Goal: Information Seeking & Learning: Learn about a topic

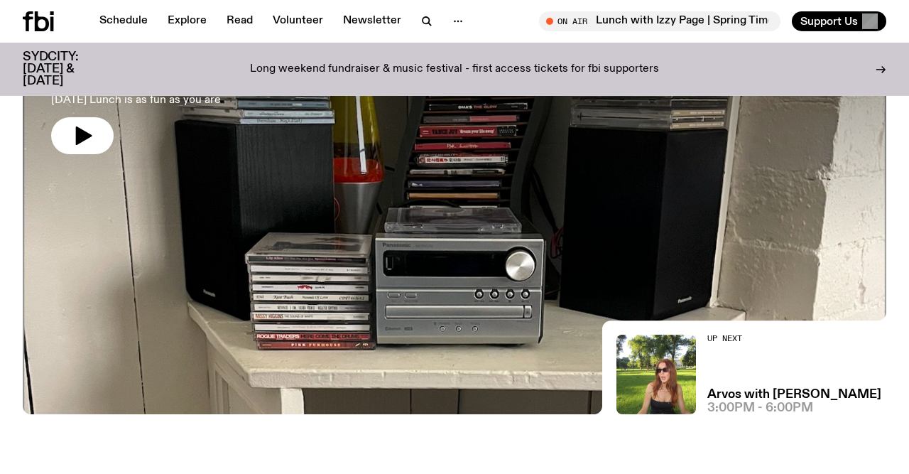
scroll to position [196, 0]
click at [96, 126] on button "button" at bounding box center [82, 134] width 63 height 37
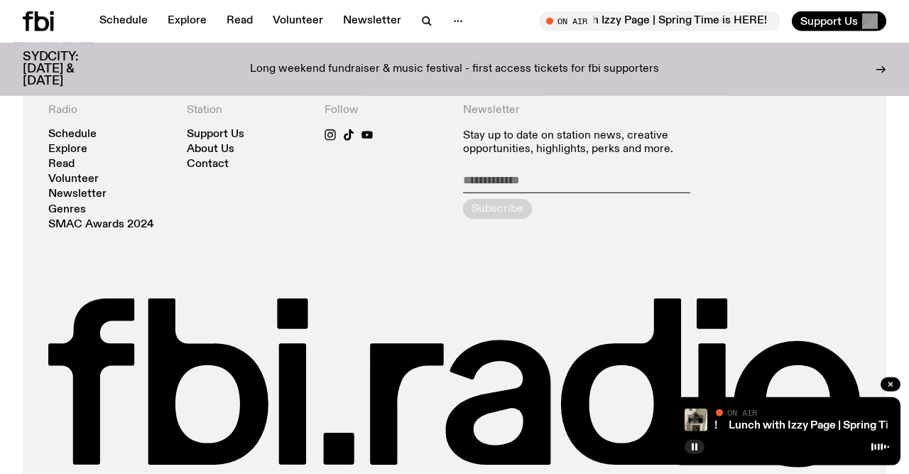
scroll to position [2945, 0]
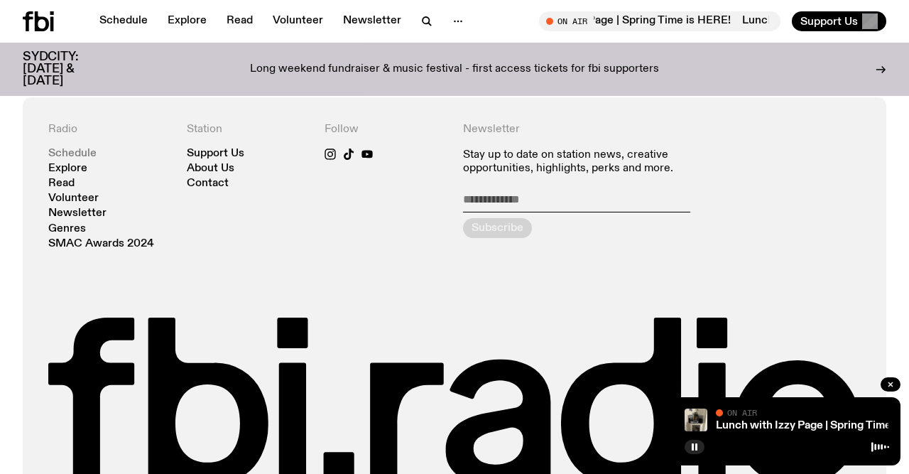
click at [75, 148] on link "Schedule" at bounding box center [72, 153] width 48 height 11
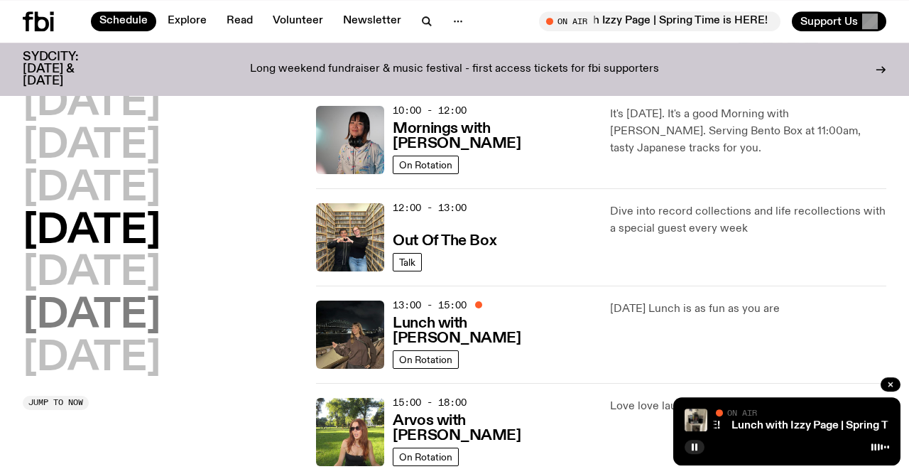
scroll to position [304, 0]
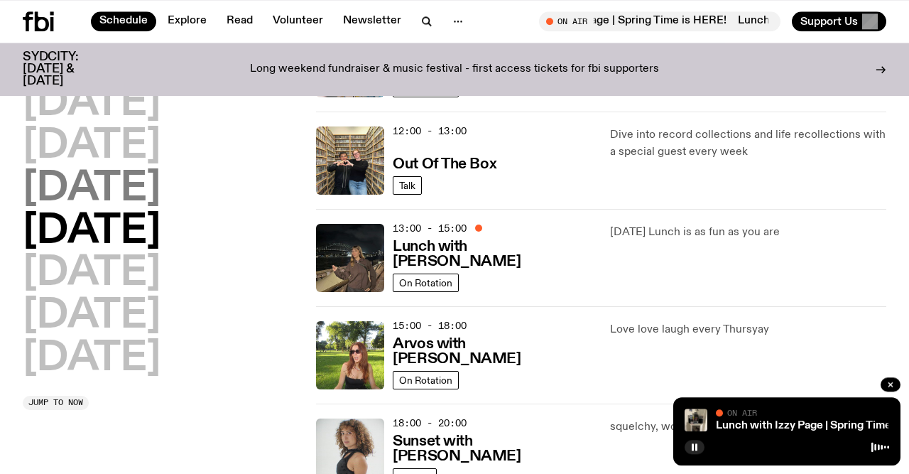
click at [131, 170] on h2 "[DATE]" at bounding box center [92, 189] width 138 height 40
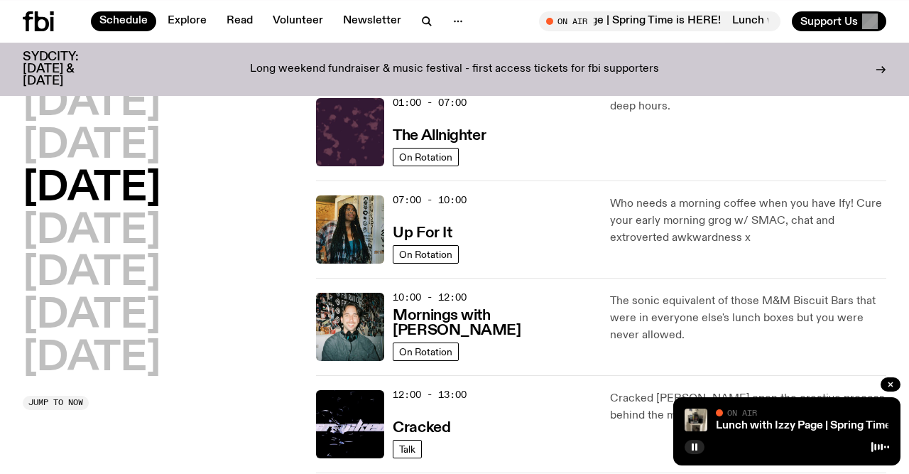
scroll to position [40, 0]
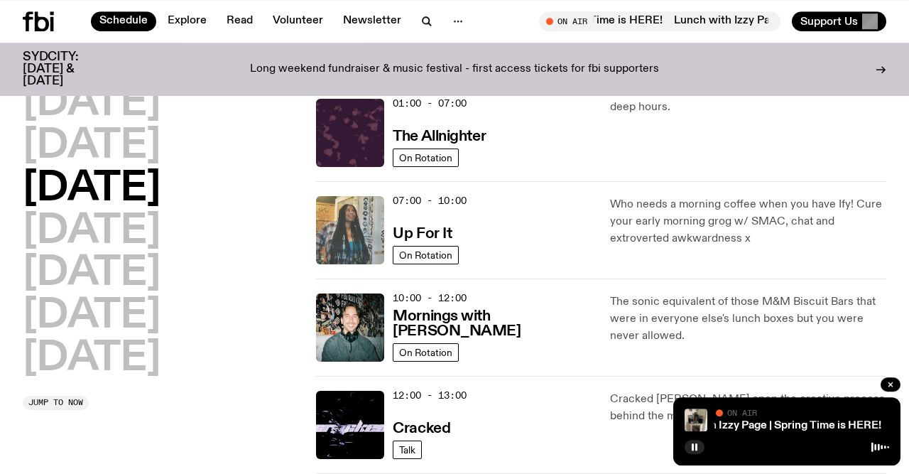
click at [355, 220] on img at bounding box center [350, 230] width 68 height 68
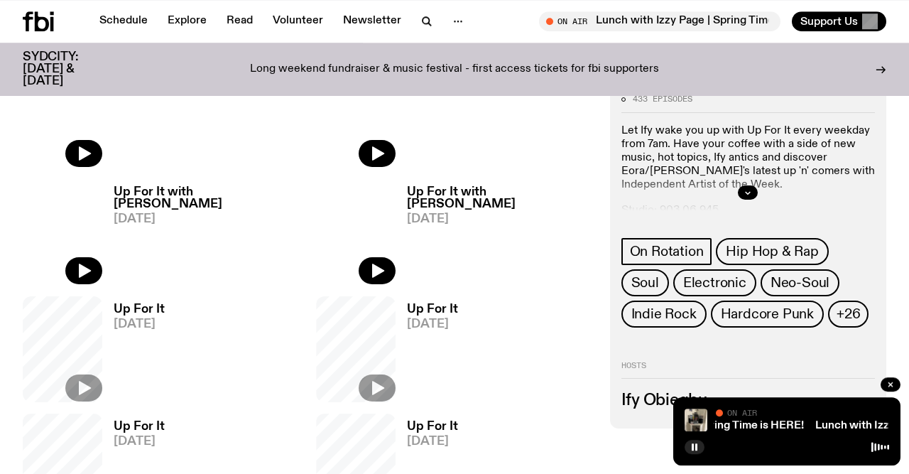
scroll to position [555, 0]
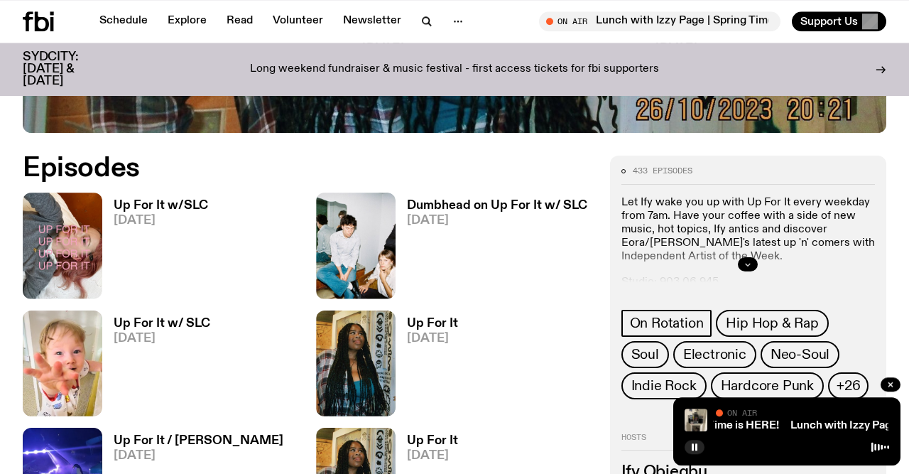
click at [757, 264] on button "button" at bounding box center [748, 264] width 20 height 14
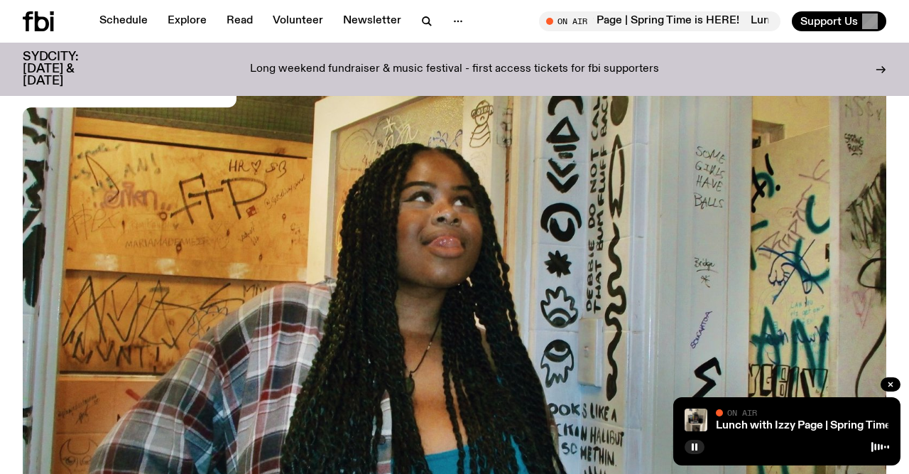
scroll to position [0, 0]
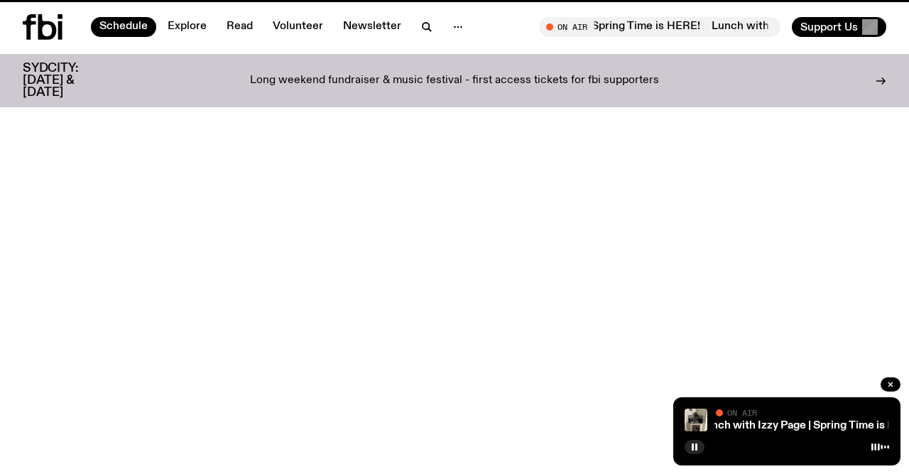
scroll to position [40, 0]
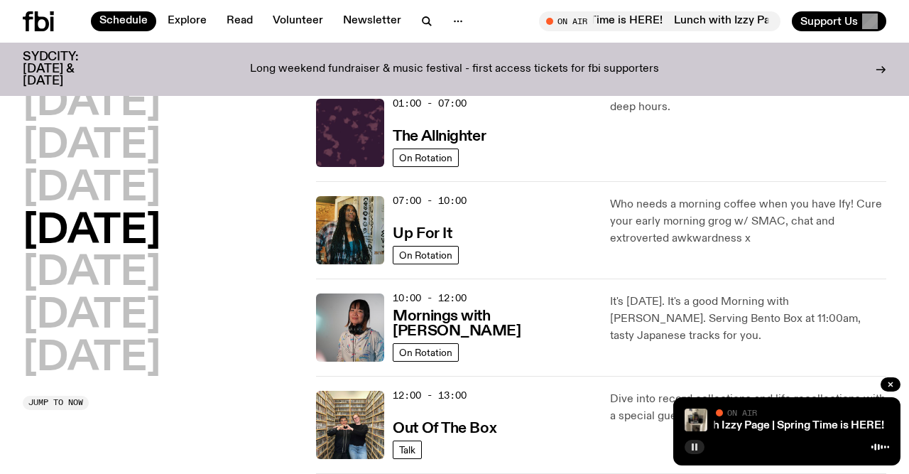
click at [697, 445] on rect "button" at bounding box center [696, 446] width 2 height 7
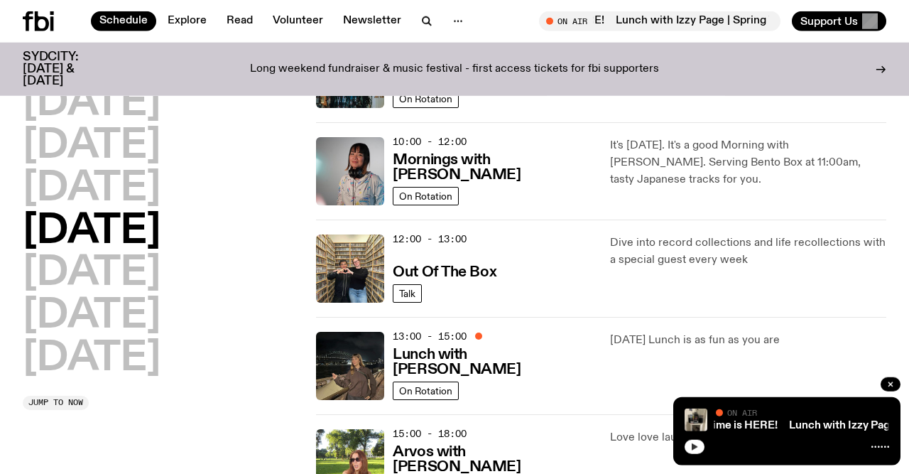
scroll to position [0, 0]
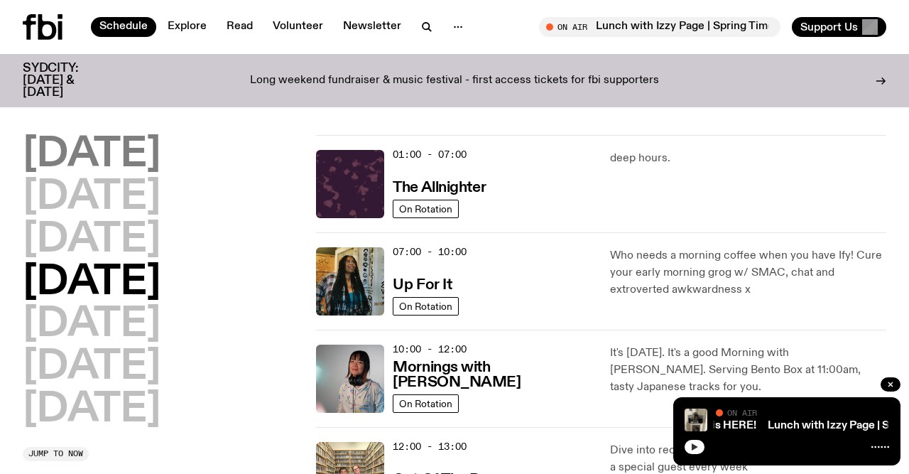
click at [141, 156] on h2 "[DATE]" at bounding box center [92, 155] width 138 height 40
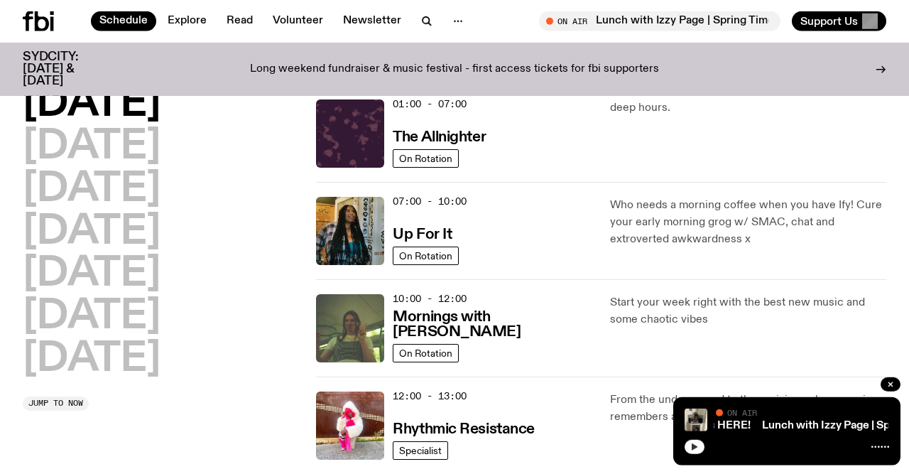
scroll to position [40, 0]
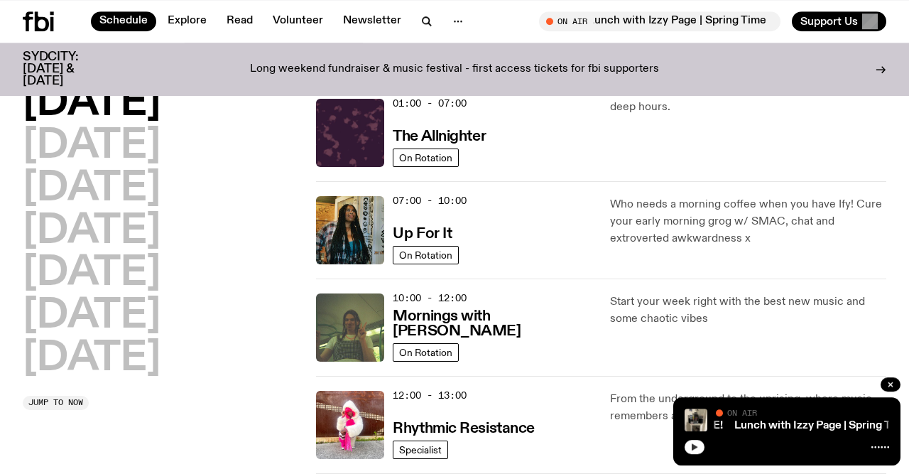
click at [141, 156] on h2 "[DATE]" at bounding box center [92, 146] width 138 height 40
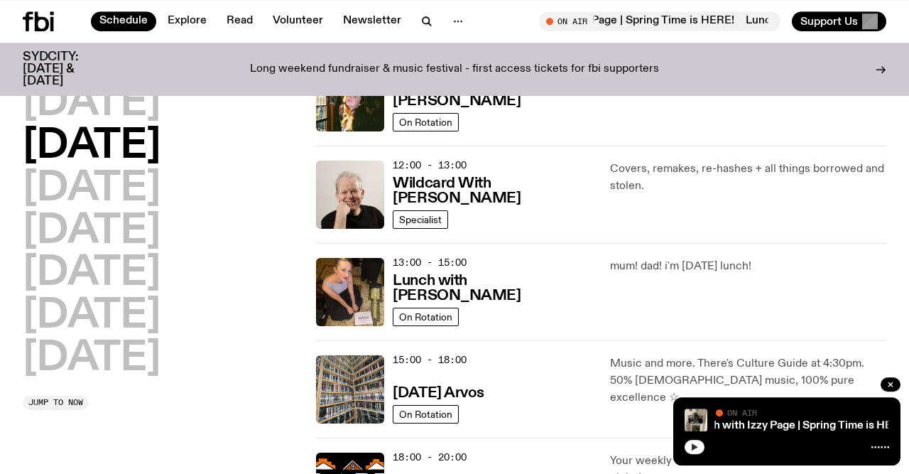
scroll to position [305, 0]
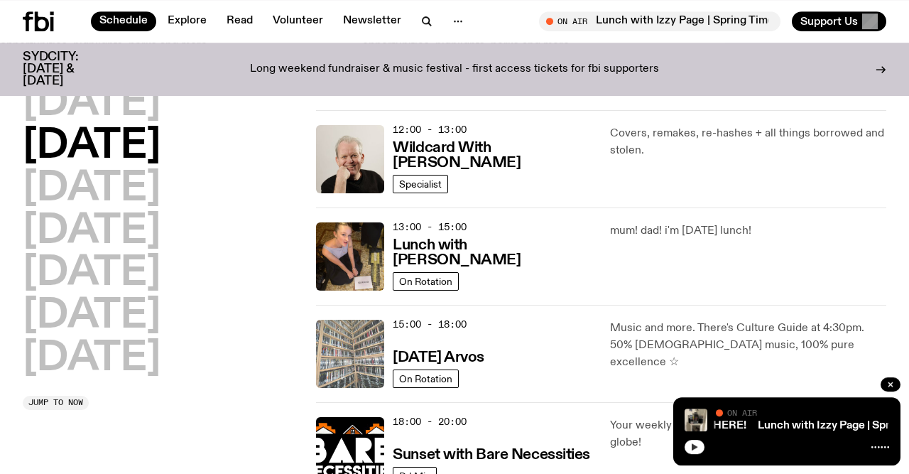
click at [362, 347] on img at bounding box center [350, 354] width 68 height 68
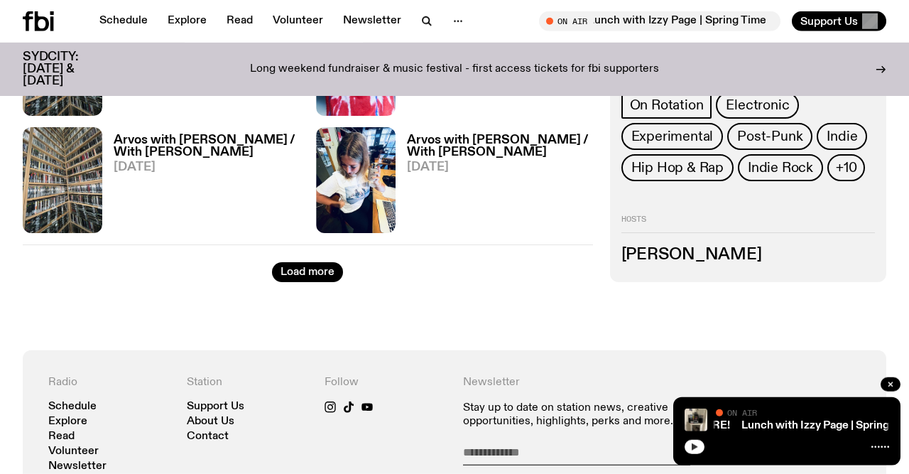
scroll to position [2395, 0]
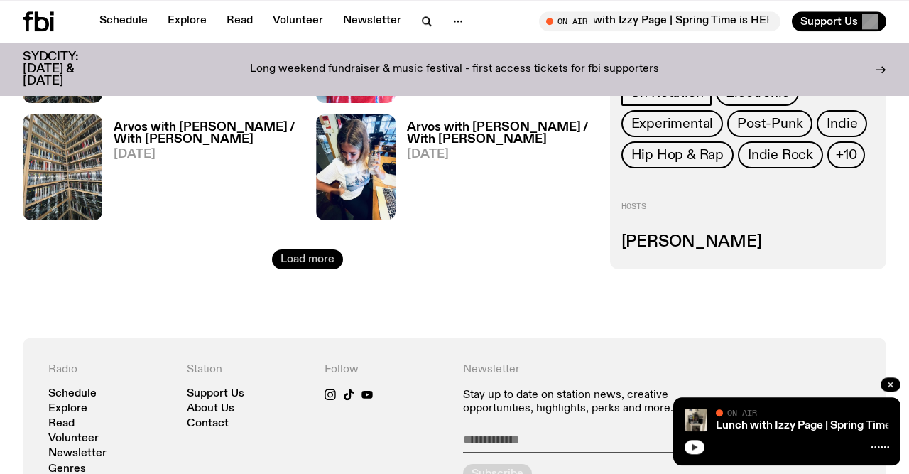
click at [300, 256] on button "Load more" at bounding box center [307, 259] width 71 height 20
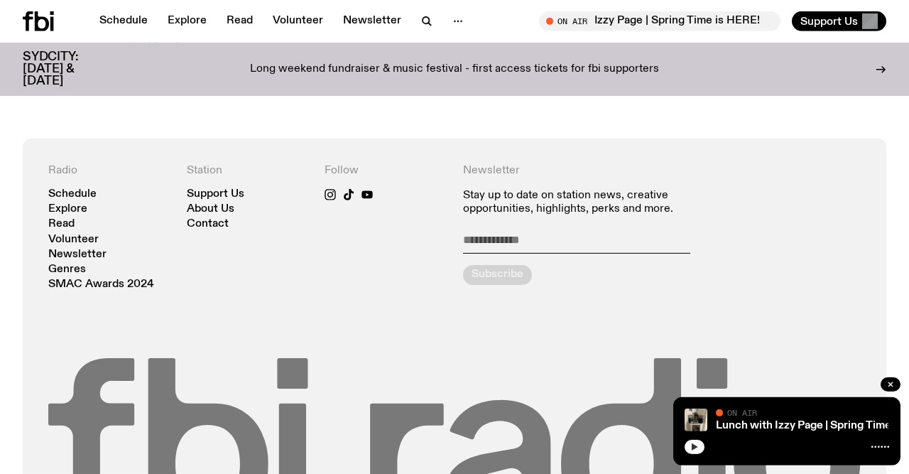
scroll to position [3378, 0]
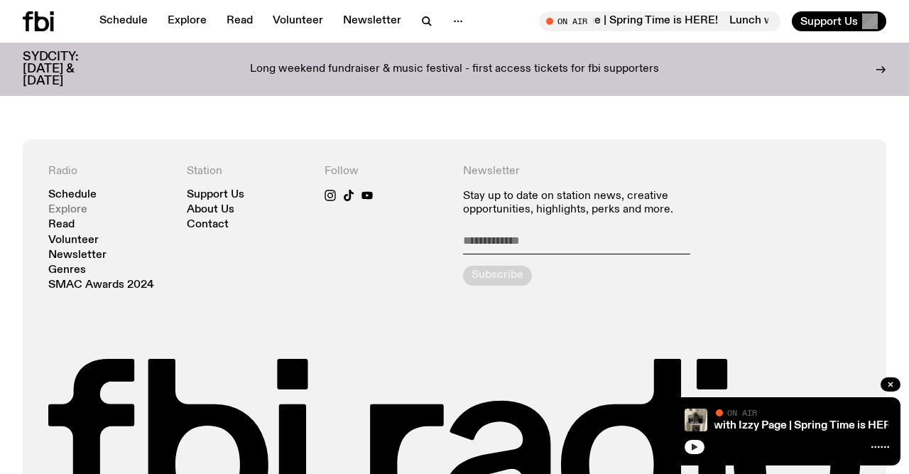
click at [64, 214] on link "Explore" at bounding box center [67, 210] width 39 height 11
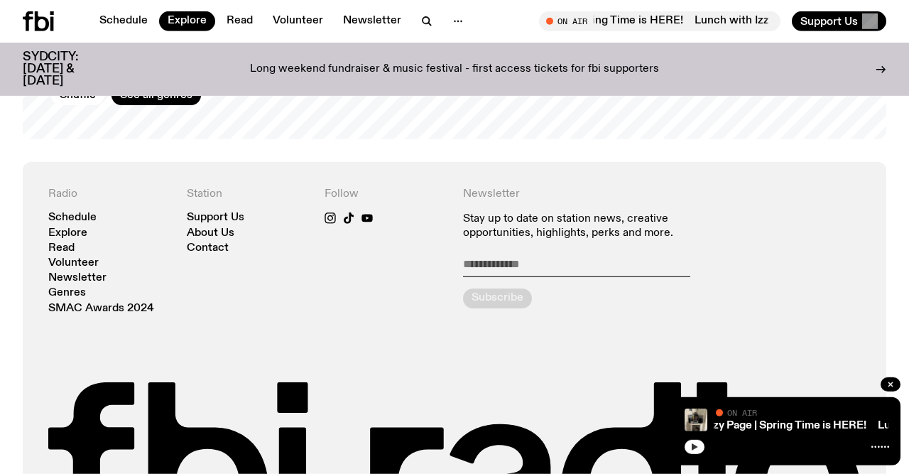
scroll to position [2529, 0]
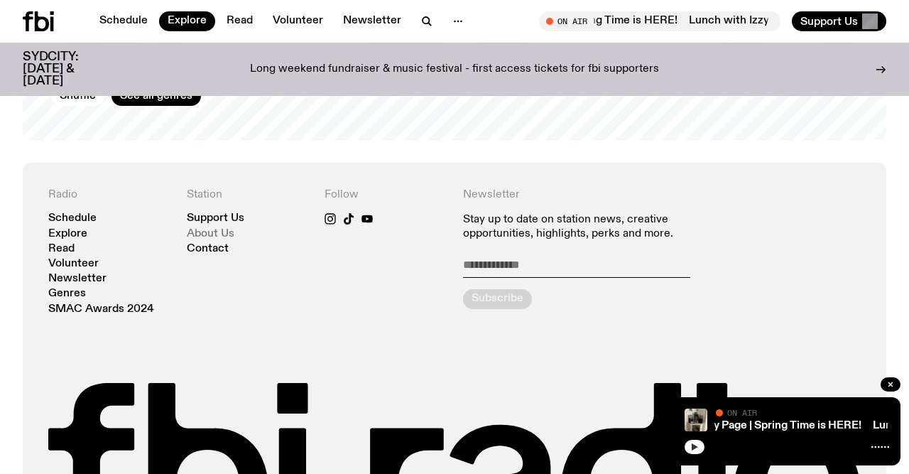
click at [206, 229] on link "About Us" at bounding box center [211, 234] width 48 height 11
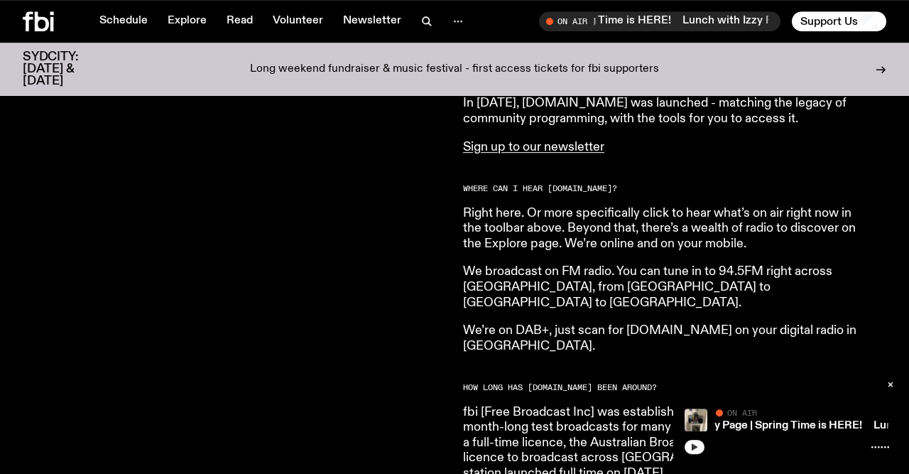
scroll to position [570, 0]
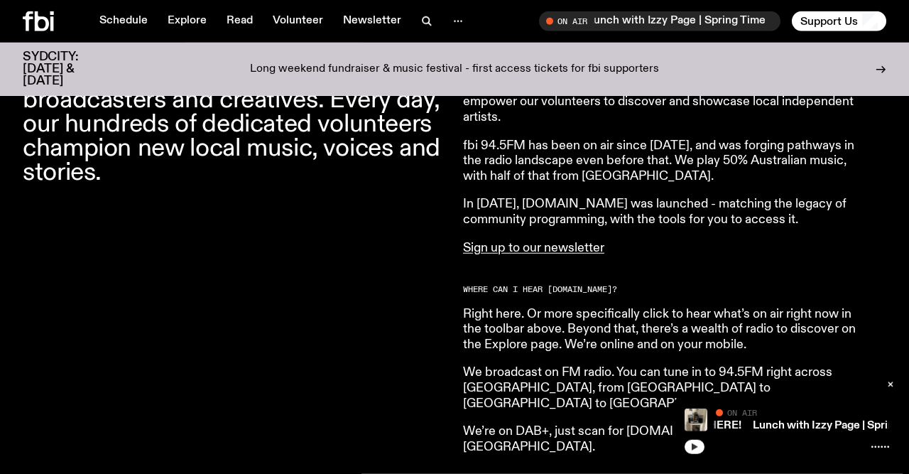
click at [697, 445] on icon "button" at bounding box center [694, 447] width 9 height 9
click at [697, 445] on rect "button" at bounding box center [696, 446] width 2 height 7
click at [697, 445] on icon "button" at bounding box center [694, 447] width 9 height 9
click at [697, 445] on rect "button" at bounding box center [696, 446] width 2 height 7
click at [697, 445] on icon "button" at bounding box center [694, 447] width 9 height 9
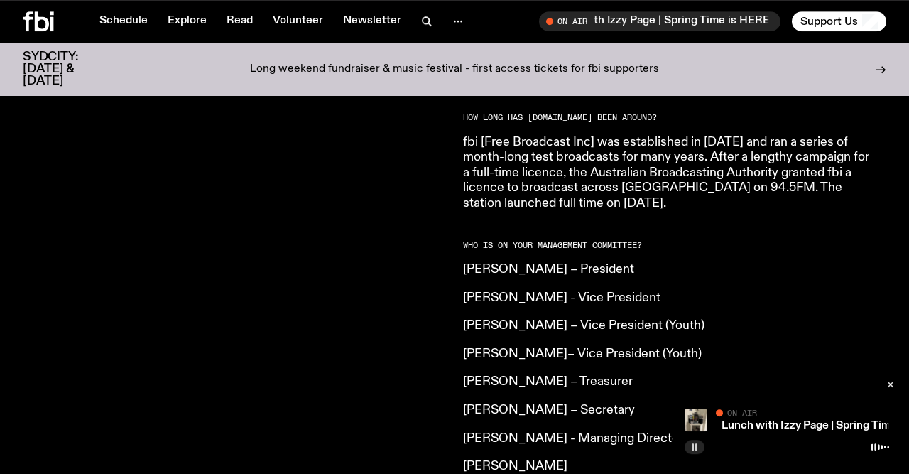
scroll to position [1035, 0]
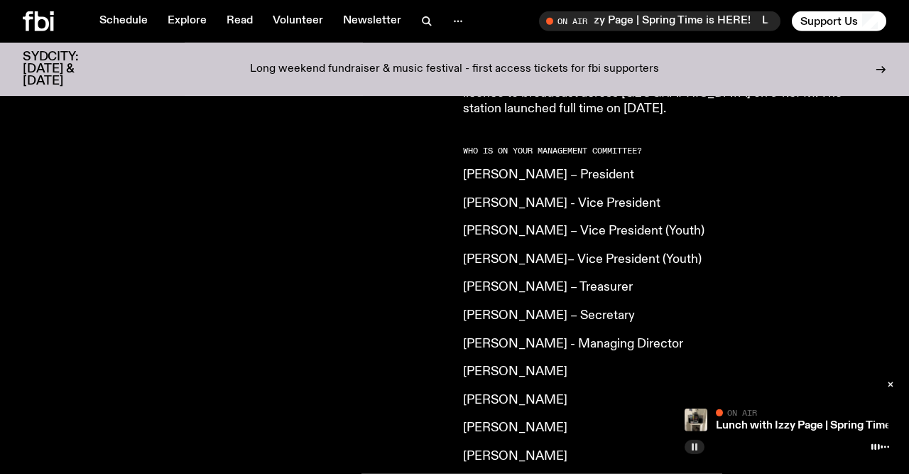
click at [692, 453] on button "button" at bounding box center [695, 447] width 20 height 14
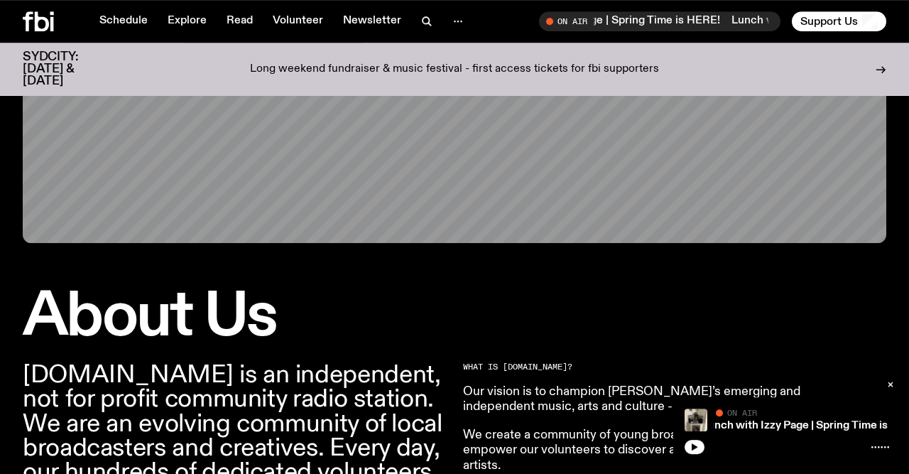
scroll to position [310, 0]
